Goal: Find contact information: Find contact information

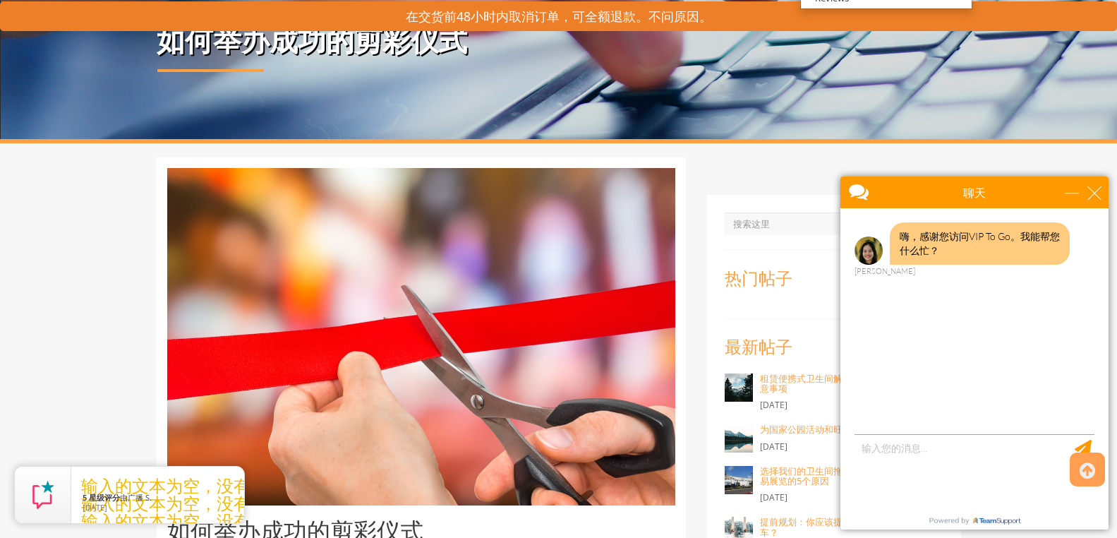
scroll to position [141, 0]
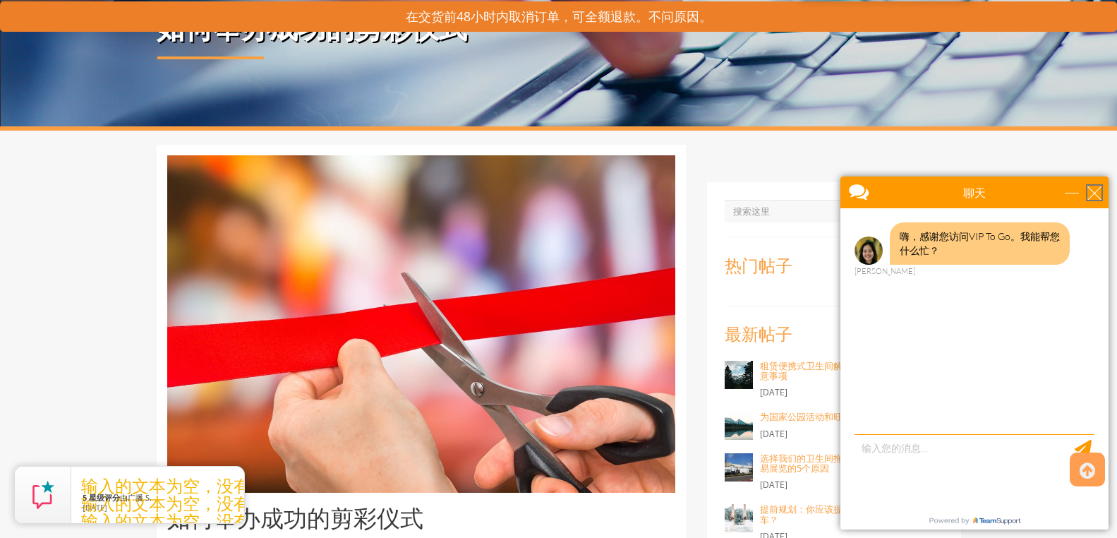
click at [1094, 190] on div "关闭" at bounding box center [1094, 193] width 14 height 14
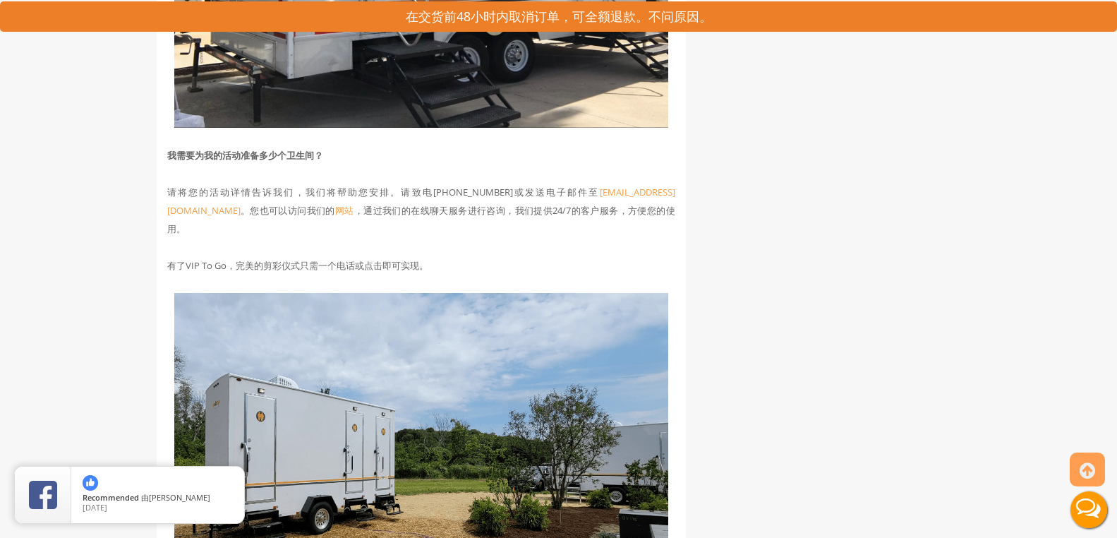
scroll to position [4535, 0]
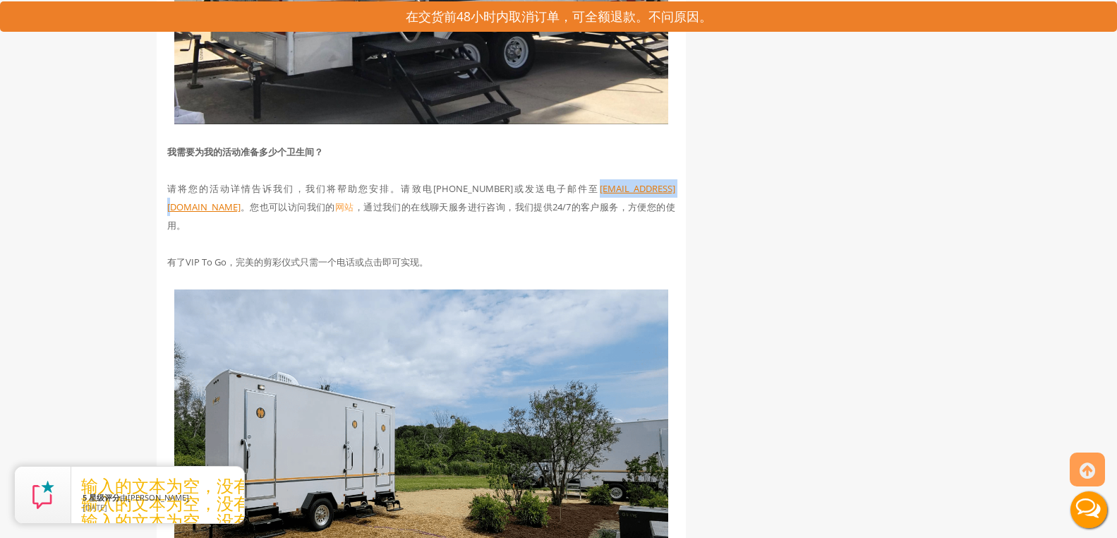
drag, startPoint x: 604, startPoint y: 195, endPoint x: 532, endPoint y: 188, distance: 72.4
click at [532, 188] on p "请将您的活动详情告诉我们，我们将帮助您安排。请致电[PHONE_NUMBER]或发送电子邮件至 [EMAIL_ADDRESS][DOMAIN_NAME] 。您…" at bounding box center [421, 206] width 508 height 55
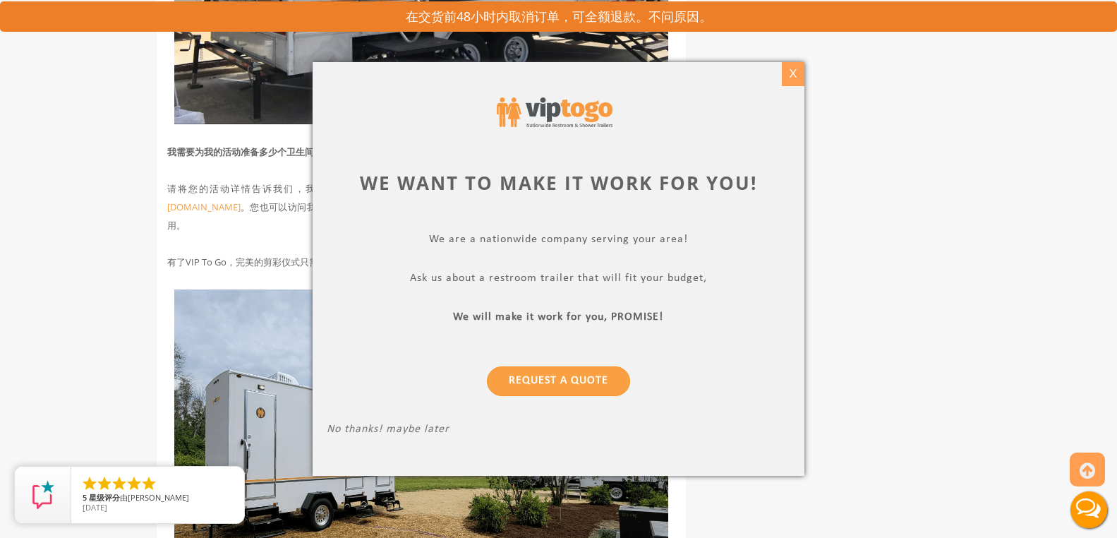
click at [790, 73] on div "X" at bounding box center [793, 74] width 22 height 24
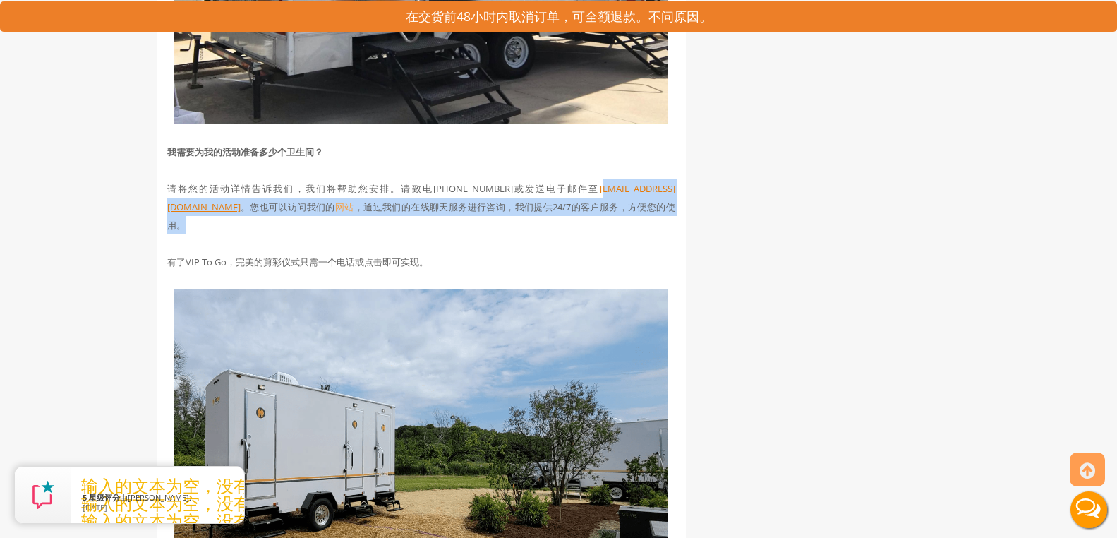
drag, startPoint x: 608, startPoint y: 199, endPoint x: 535, endPoint y: 191, distance: 73.1
click at [535, 191] on p "请将您的活动详情告诉我们，我们将帮助您安排。请致电[PHONE_NUMBER]或发送电子邮件至 [EMAIL_ADDRESS][DOMAIN_NAME] 。您…" at bounding box center [421, 206] width 508 height 55
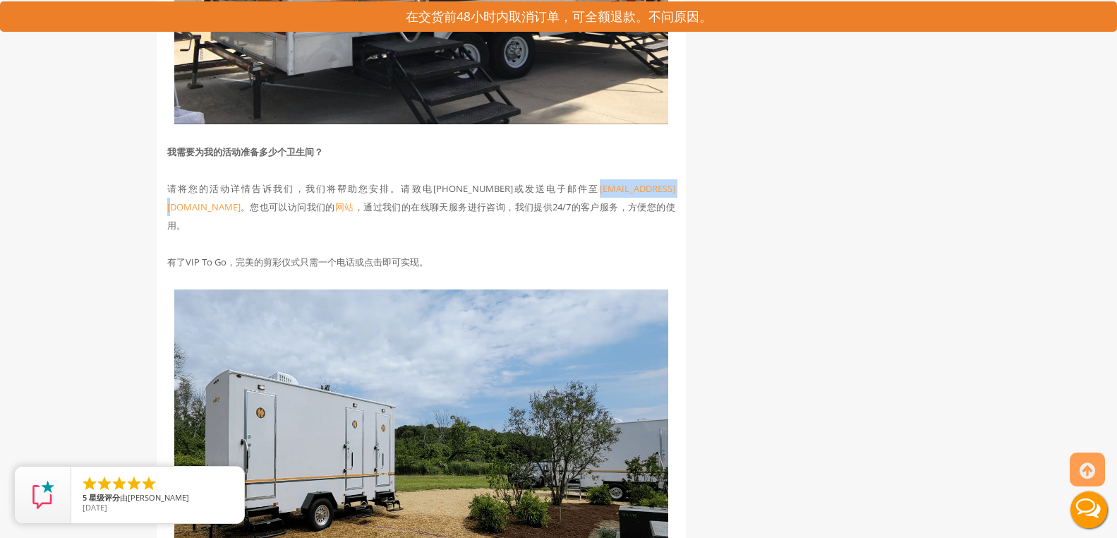
drag, startPoint x: 532, startPoint y: 196, endPoint x: 610, endPoint y: 193, distance: 78.4
click at [610, 193] on p "请将您的活动详情告诉我们，我们将帮助您安排。请致电[PHONE_NUMBER]或发送电子邮件至 [EMAIL_ADDRESS][DOMAIN_NAME] 。您…" at bounding box center [421, 206] width 508 height 55
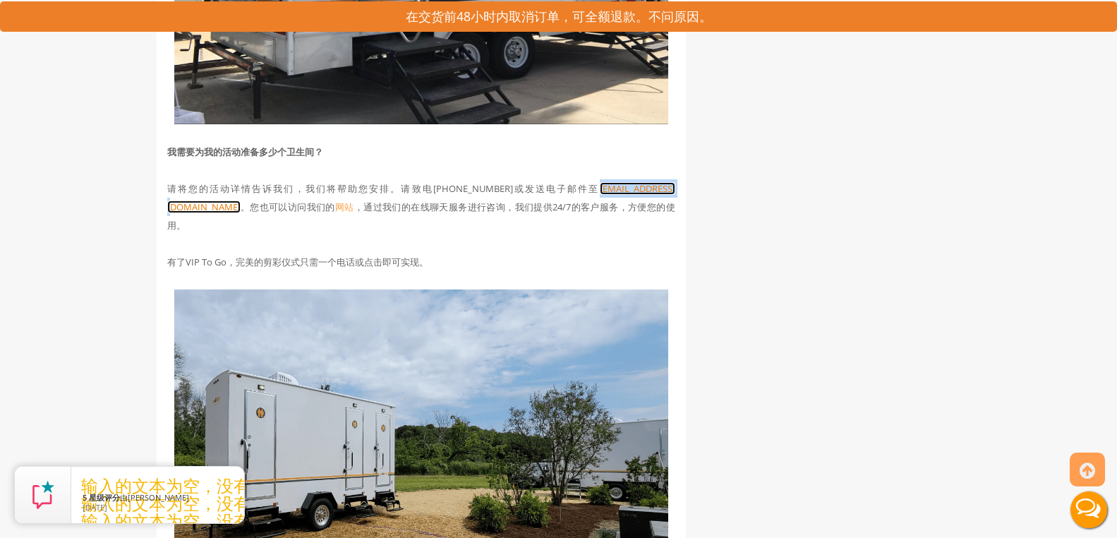
copy font "[EMAIL_ADDRESS][DOMAIN_NAME]"
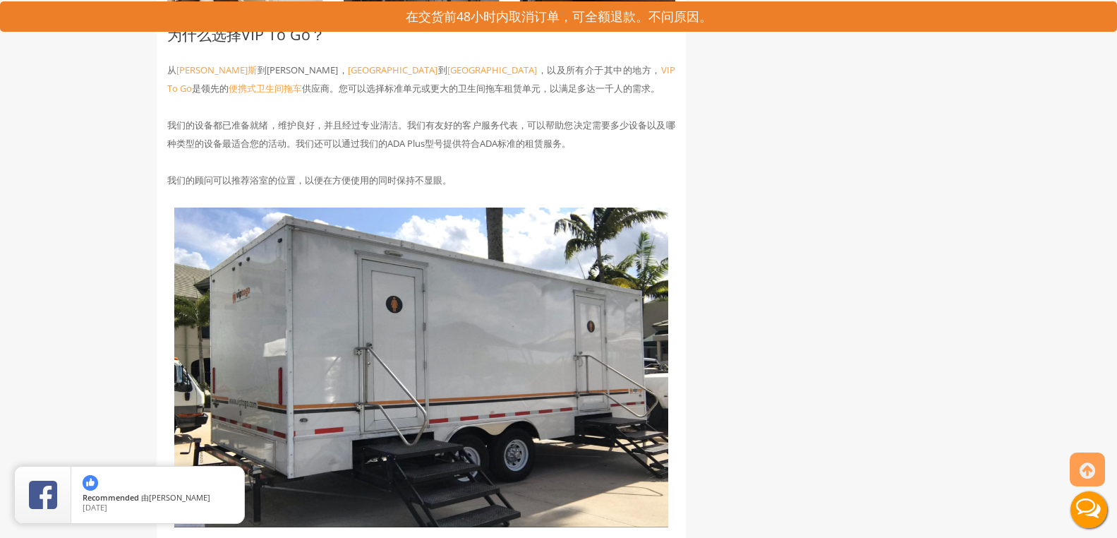
scroll to position [4088, 0]
